Goal: Information Seeking & Learning: Learn about a topic

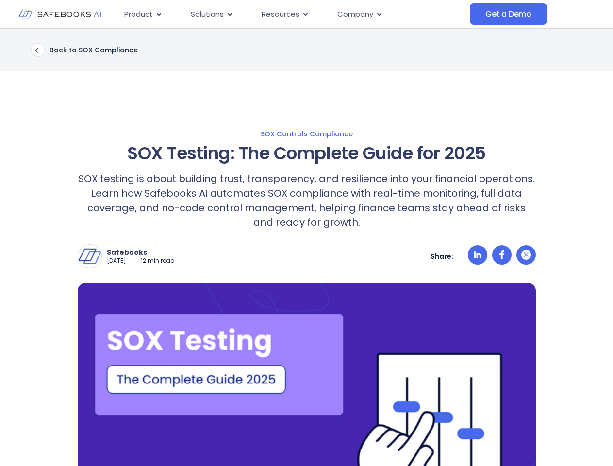
click at [306, 233] on div "Safebooks [DATE] 12 min read Safebooks Safebooks AI - the Financial Data Govern…" at bounding box center [307, 249] width 458 height 39
click at [158, 14] on icon "Menu" at bounding box center [159, 14] width 4 height 3
click at [229, 14] on icon "Menu" at bounding box center [230, 14] width 4 height 3
click at [304, 14] on icon "Menu" at bounding box center [305, 14] width 4 height 3
click at [379, 14] on icon "Menu" at bounding box center [379, 14] width 4 height 3
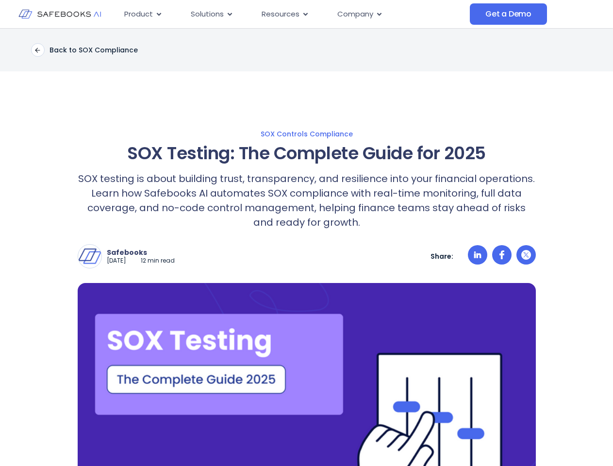
click at [306, 247] on div "Safebooks [DATE] 12 min read Safebooks Safebooks AI - the Financial Data Govern…" at bounding box center [307, 256] width 458 height 24
click at [90, 256] on img at bounding box center [89, 256] width 23 height 23
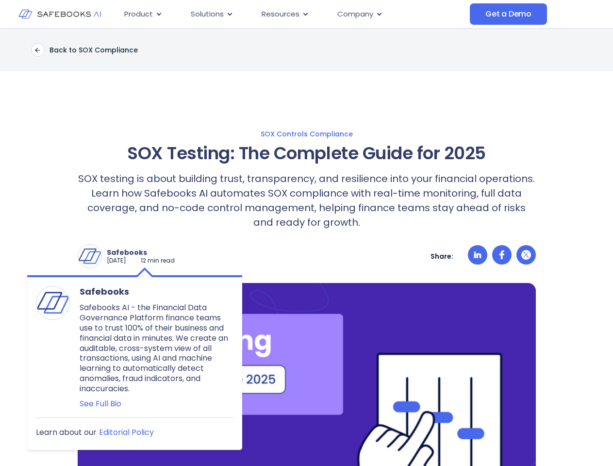
click at [150, 252] on p "Safebooks" at bounding box center [141, 252] width 68 height 9
click at [478, 256] on icon at bounding box center [477, 254] width 7 height 7
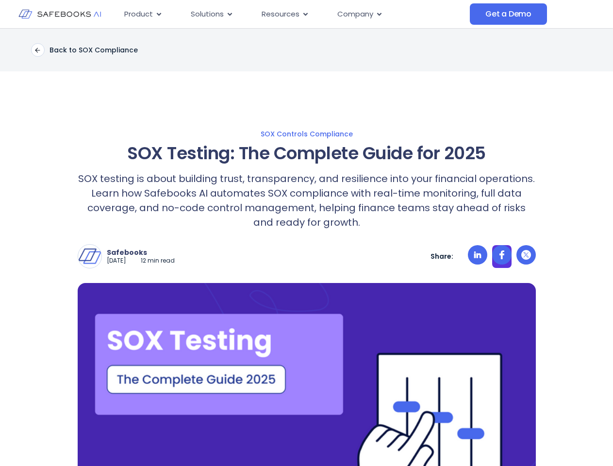
click at [502, 256] on icon at bounding box center [502, 255] width 5 height 9
